Goal: Task Accomplishment & Management: Manage account settings

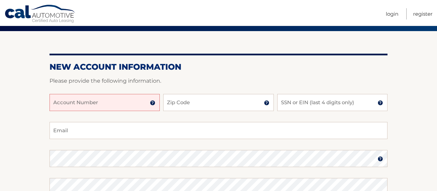
scroll to position [54, 0]
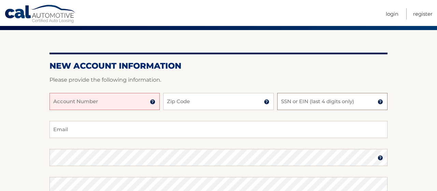
click at [287, 103] on input "SSN or EIN (last 4 digits only)" at bounding box center [332, 101] width 110 height 17
type input "5416"
click at [208, 107] on input "Zip Code" at bounding box center [218, 101] width 110 height 17
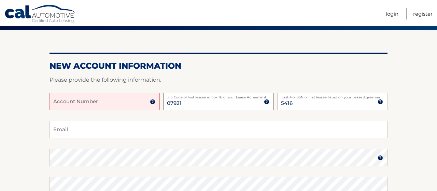
type input "07921"
click at [124, 101] on input "Account Number" at bounding box center [105, 101] width 110 height 17
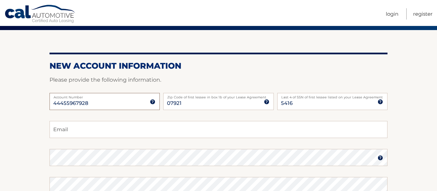
type input "44455967928"
click at [84, 129] on input "Email" at bounding box center [219, 129] width 338 height 17
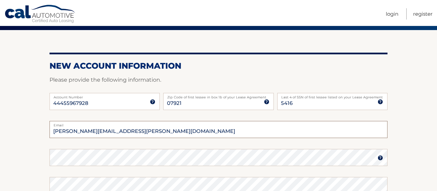
type input "brendan.t.meehan@outlook.com"
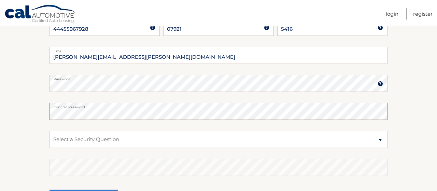
scroll to position [135, 0]
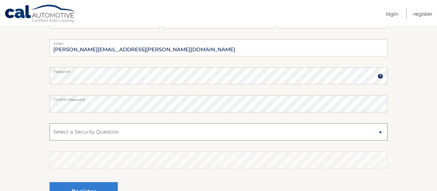
click at [50, 123] on select "Select a Security Question What was the name of your elementary school? What is…" at bounding box center [219, 131] width 338 height 17
select select "2"
click option "What is your mother’s maiden name?" at bounding box center [0, 0] width 0 height 0
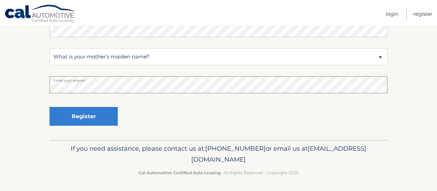
scroll to position [210, 0]
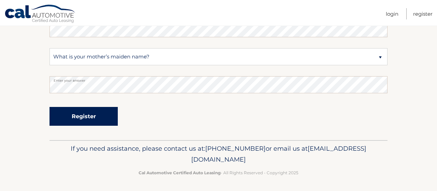
click at [80, 119] on button "Register" at bounding box center [84, 116] width 68 height 19
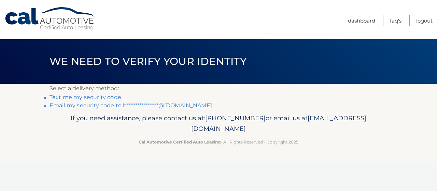
click at [101, 97] on link "Text me my security code" at bounding box center [86, 97] width 72 height 6
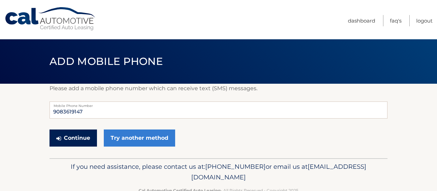
click at [79, 138] on button "Continue" at bounding box center [73, 137] width 47 height 17
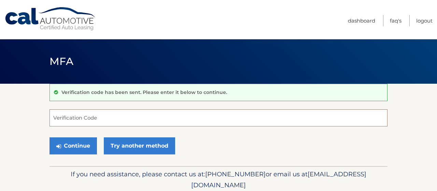
click at [84, 118] on input "Verification Code" at bounding box center [219, 117] width 338 height 17
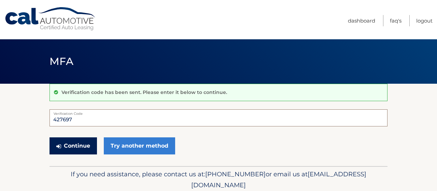
type input "427697"
click at [80, 148] on button "Continue" at bounding box center [73, 145] width 47 height 17
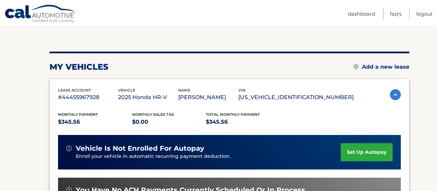
scroll to position [99, 0]
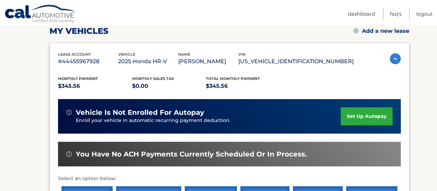
click at [341, 116] on link "set up autopay" at bounding box center [367, 116] width 52 height 18
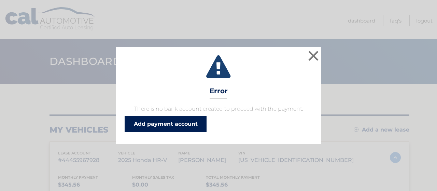
click at [193, 124] on link "Add payment account" at bounding box center [166, 124] width 82 height 16
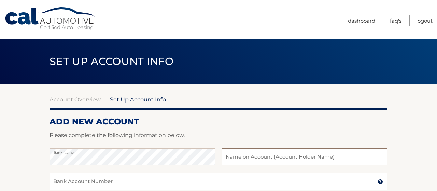
click at [258, 154] on input "text" at bounding box center [305, 156] width 166 height 17
type input "Brendan T Meehan"
click at [177, 181] on input "Bank Account Number" at bounding box center [219, 181] width 338 height 17
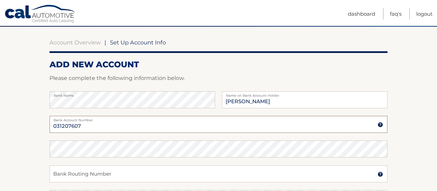
scroll to position [86, 0]
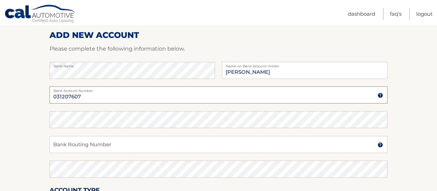
type input "031207607"
click at [112, 144] on input "Bank Routing Number" at bounding box center [219, 144] width 338 height 17
type input "059674153"
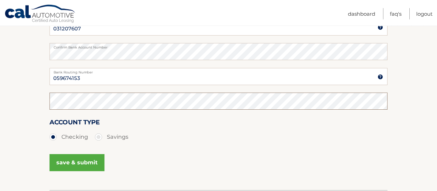
scroll to position [154, 0]
click at [52, 77] on input "059674153" at bounding box center [219, 76] width 338 height 17
type input "8059674153"
click at [87, 161] on button "save & submit" at bounding box center [77, 162] width 55 height 17
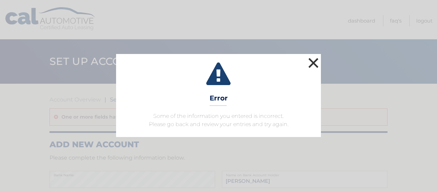
click at [312, 63] on button "×" at bounding box center [314, 63] width 14 height 14
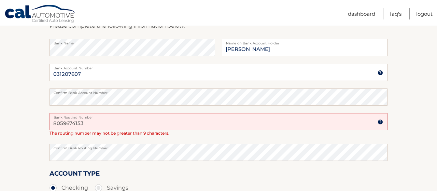
scroll to position [132, 0]
click at [59, 122] on input "8059674153" at bounding box center [219, 121] width 338 height 17
type input "059674153"
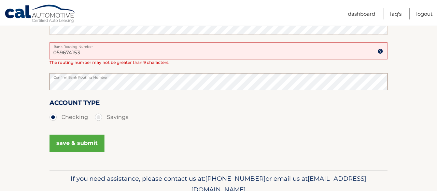
scroll to position [208, 0]
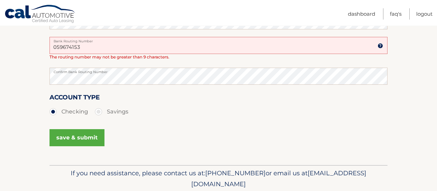
click at [72, 142] on button "save & submit" at bounding box center [77, 137] width 55 height 17
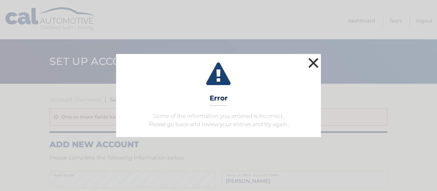
click at [311, 60] on button "×" at bounding box center [314, 63] width 14 height 14
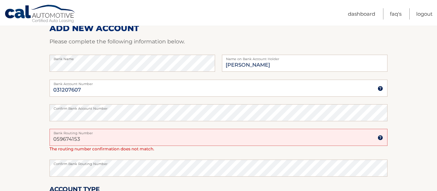
scroll to position [150, 0]
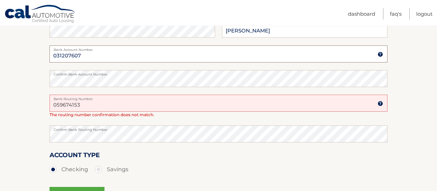
click at [84, 57] on input "031207607" at bounding box center [219, 53] width 338 height 17
type input "0"
click at [84, 105] on input "059674153" at bounding box center [219, 103] width 338 height 17
type input "0"
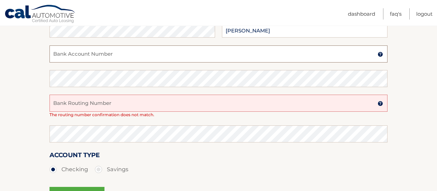
click at [65, 54] on input "Bank Account Number" at bounding box center [219, 53] width 338 height 17
type input "8059674153"
click at [70, 105] on input "Bank Routing Number" at bounding box center [219, 103] width 338 height 17
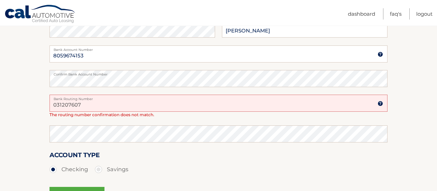
type input "031207607"
click at [46, 127] on section "Account Overview | Set Up Account Info One or more fields have an error. ADD NE…" at bounding box center [218, 77] width 437 height 289
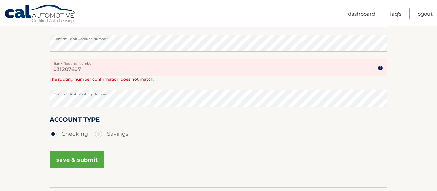
scroll to position [186, 0]
click at [58, 158] on button "save & submit" at bounding box center [77, 159] width 55 height 17
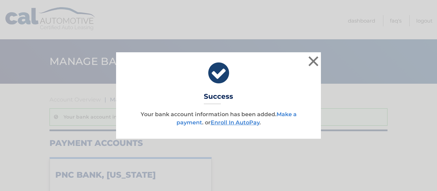
click at [282, 113] on link "Make a payment" at bounding box center [237, 118] width 120 height 15
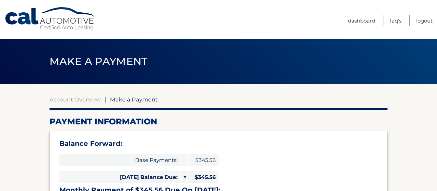
select select "NDk0N2JkZmUtZGNmNy00ZjZlLWE1YjEtZDllZTI4MjFmYjNm"
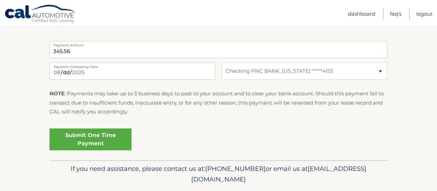
scroll to position [326, 0]
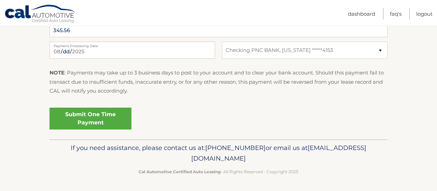
click at [119, 118] on link "Submit One Time Payment" at bounding box center [91, 119] width 82 height 22
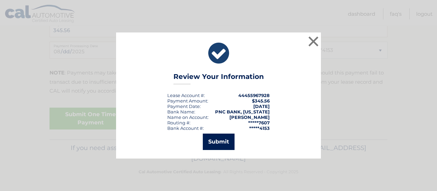
click at [211, 141] on button "Submit" at bounding box center [219, 142] width 32 height 16
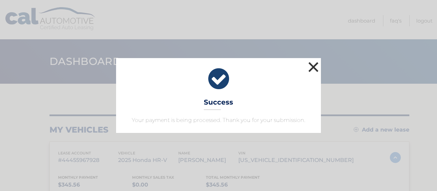
click at [312, 68] on button "×" at bounding box center [314, 67] width 14 height 14
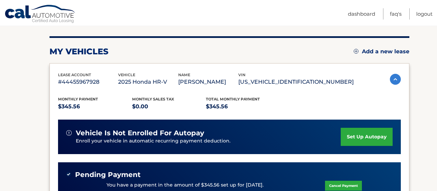
scroll to position [94, 0]
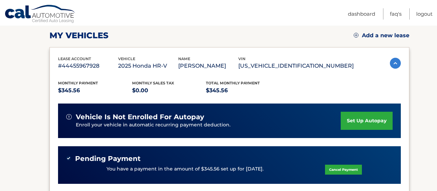
click at [294, 90] on div "Monthly Payment $345.56 Monthly sales Tax $0.00 Total Monthly Payment $345.56" at bounding box center [206, 87] width 296 height 15
click at [341, 120] on link "set up autopay" at bounding box center [367, 121] width 52 height 18
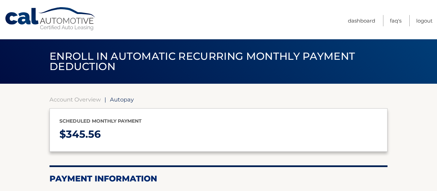
select select "NDk0N2JkZmUtZGNmNy00ZjZlLWE1YjEtZDllZTI4MjFmYjNm"
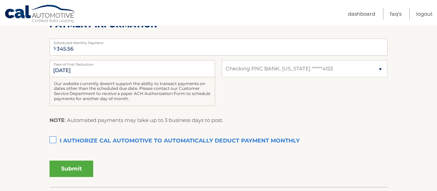
scroll to position [154, 0]
click at [53, 139] on label "I authorize cal automotive to automatically deduct payment monthly This checkbo…" at bounding box center [219, 141] width 338 height 14
click at [0, 0] on input "I authorize cal automotive to automatically deduct payment monthly This checkbo…" at bounding box center [0, 0] width 0 height 0
click at [65, 167] on button "Submit" at bounding box center [72, 168] width 44 height 16
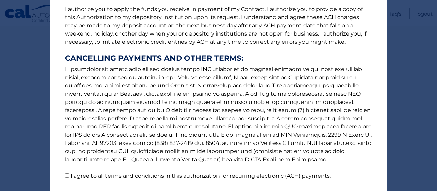
scroll to position [138, 0]
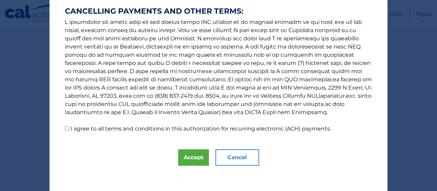
click at [66, 128] on input "I agree to all terms and conditions in this authorization for recurring electro…" at bounding box center [67, 128] width 4 height 4
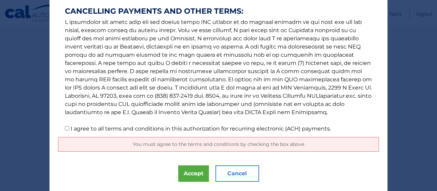
click at [67, 130] on input "I agree to all terms and conditions in this authorization for recurring electro…" at bounding box center [67, 128] width 4 height 4
checkbox input "true"
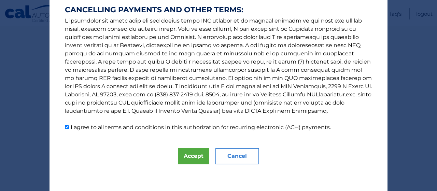
scroll to position [140, 0]
click at [191, 159] on button "Accept" at bounding box center [193, 156] width 31 height 16
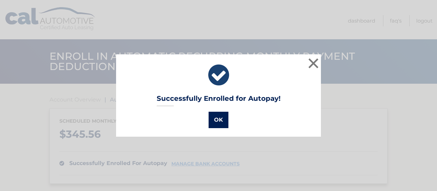
click at [223, 121] on button "OK" at bounding box center [219, 120] width 20 height 16
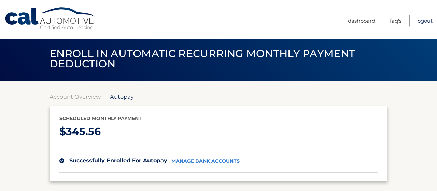
scroll to position [2, 0]
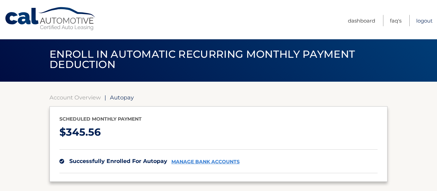
click at [425, 22] on link "Logout" at bounding box center [424, 20] width 16 height 11
